Goal: Task Accomplishment & Management: Manage account settings

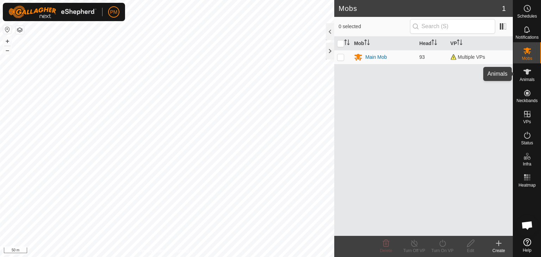
click at [527, 73] on icon at bounding box center [527, 72] width 8 height 6
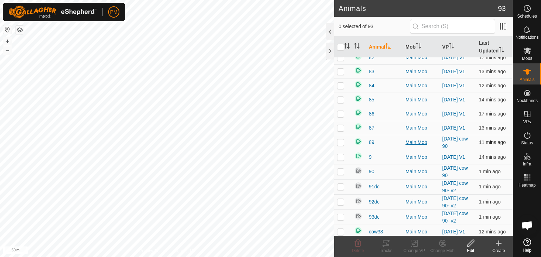
scroll to position [1138, 0]
click at [529, 178] on rect at bounding box center [529, 177] width 2 height 2
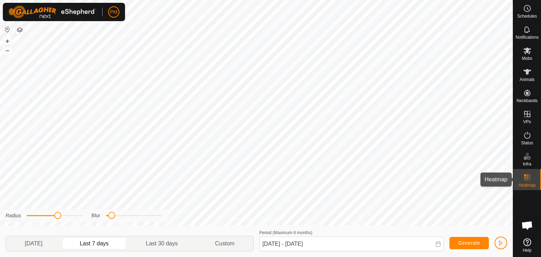
click at [529, 176] on rect at bounding box center [529, 177] width 2 height 2
click at [529, 71] on icon at bounding box center [527, 72] width 8 height 8
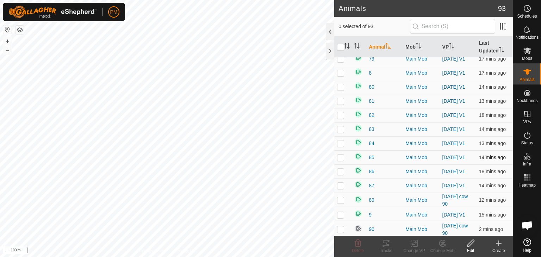
scroll to position [1138, 0]
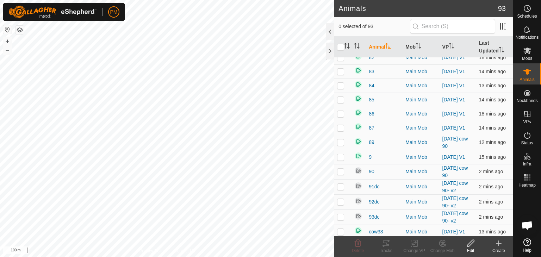
click at [376, 213] on span "93dc" at bounding box center [374, 216] width 11 height 7
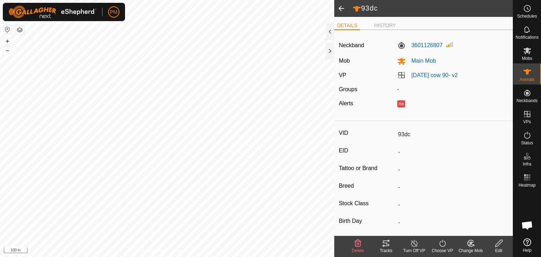
click at [386, 245] on icon at bounding box center [386, 243] width 8 height 8
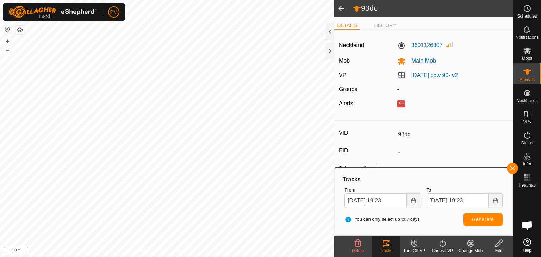
click at [342, 9] on span at bounding box center [341, 8] width 14 height 17
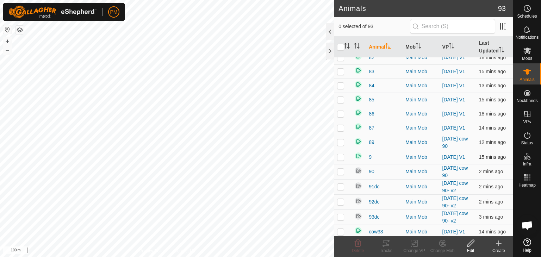
scroll to position [1138, 0]
click at [369, 213] on span "93dc" at bounding box center [374, 216] width 11 height 7
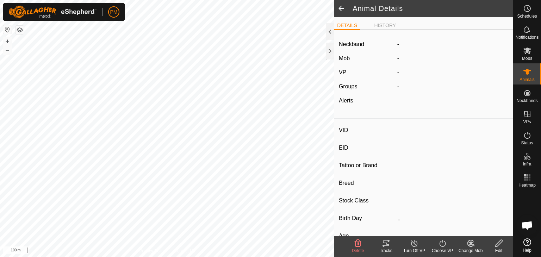
type input "93dc"
type input "-"
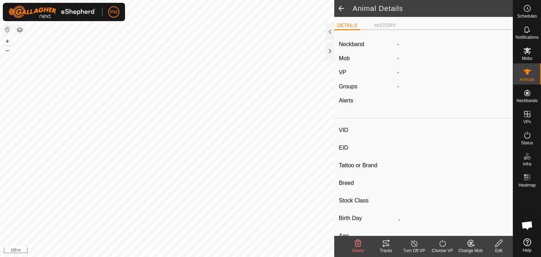
type input "0 kg"
type input "-"
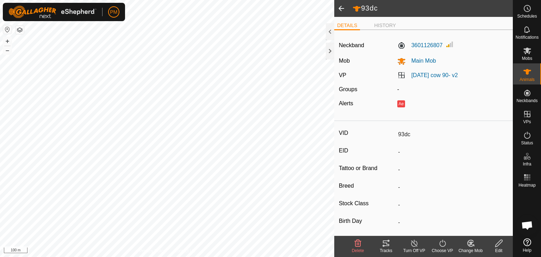
click at [385, 244] on icon at bounding box center [386, 243] width 8 height 8
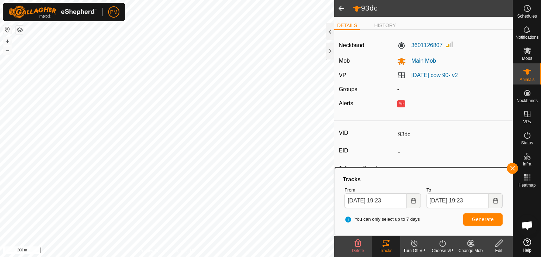
click at [342, 9] on span at bounding box center [341, 8] width 14 height 17
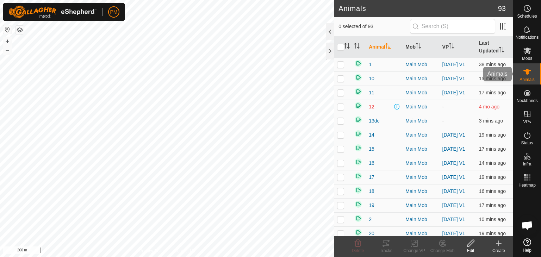
click at [528, 78] on span "Animals" at bounding box center [526, 79] width 15 height 4
click at [183, 257] on html "PM Schedules Notifications Mobs Animals Neckbands VPs Status Infra Heatmap Help…" at bounding box center [270, 128] width 541 height 257
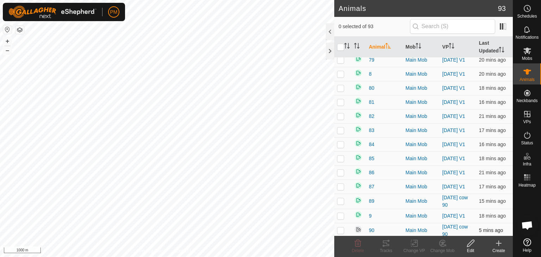
scroll to position [1138, 0]
